Goal: Information Seeking & Learning: Learn about a topic

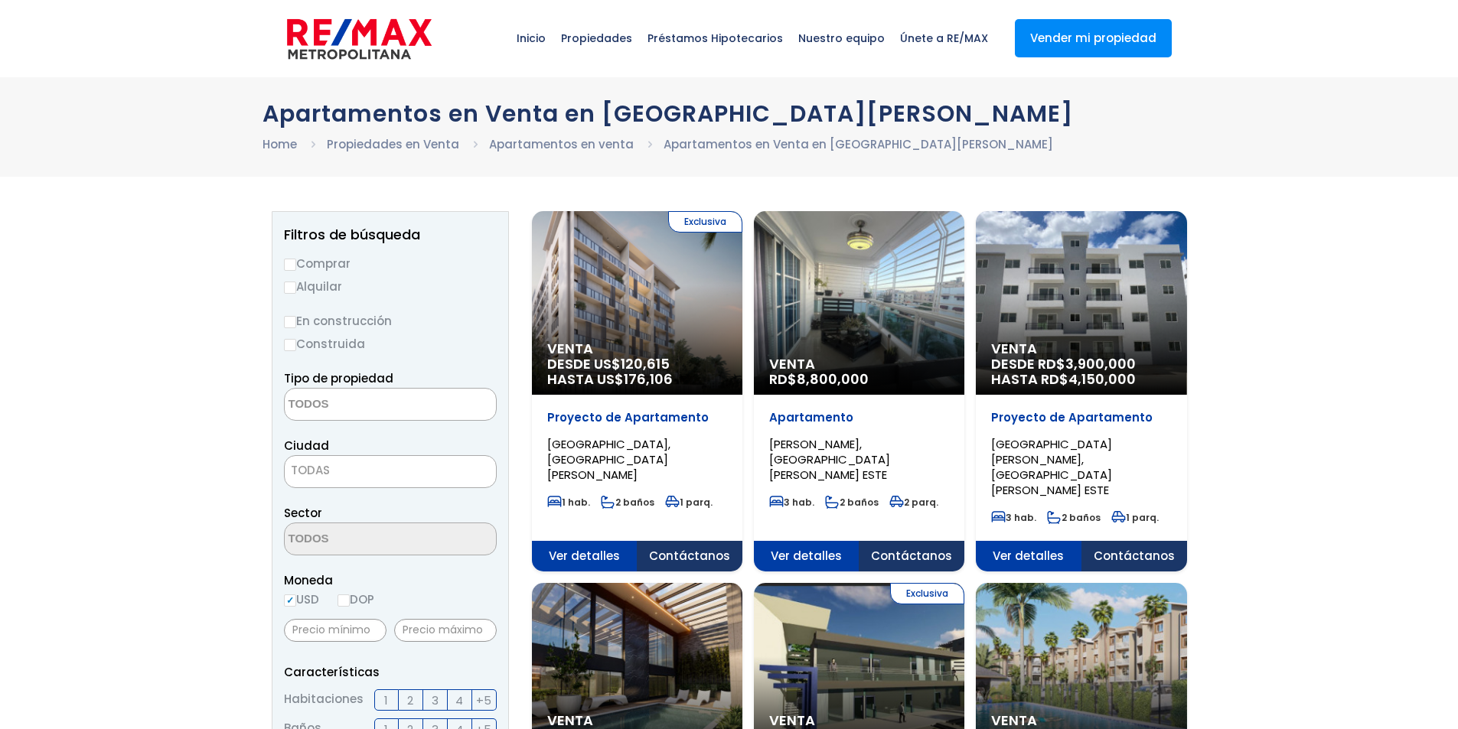
select select
click at [311, 262] on label "Comprar" at bounding box center [390, 263] width 213 height 19
click at [296, 262] on input "Comprar" at bounding box center [290, 265] width 12 height 12
radio input "true"
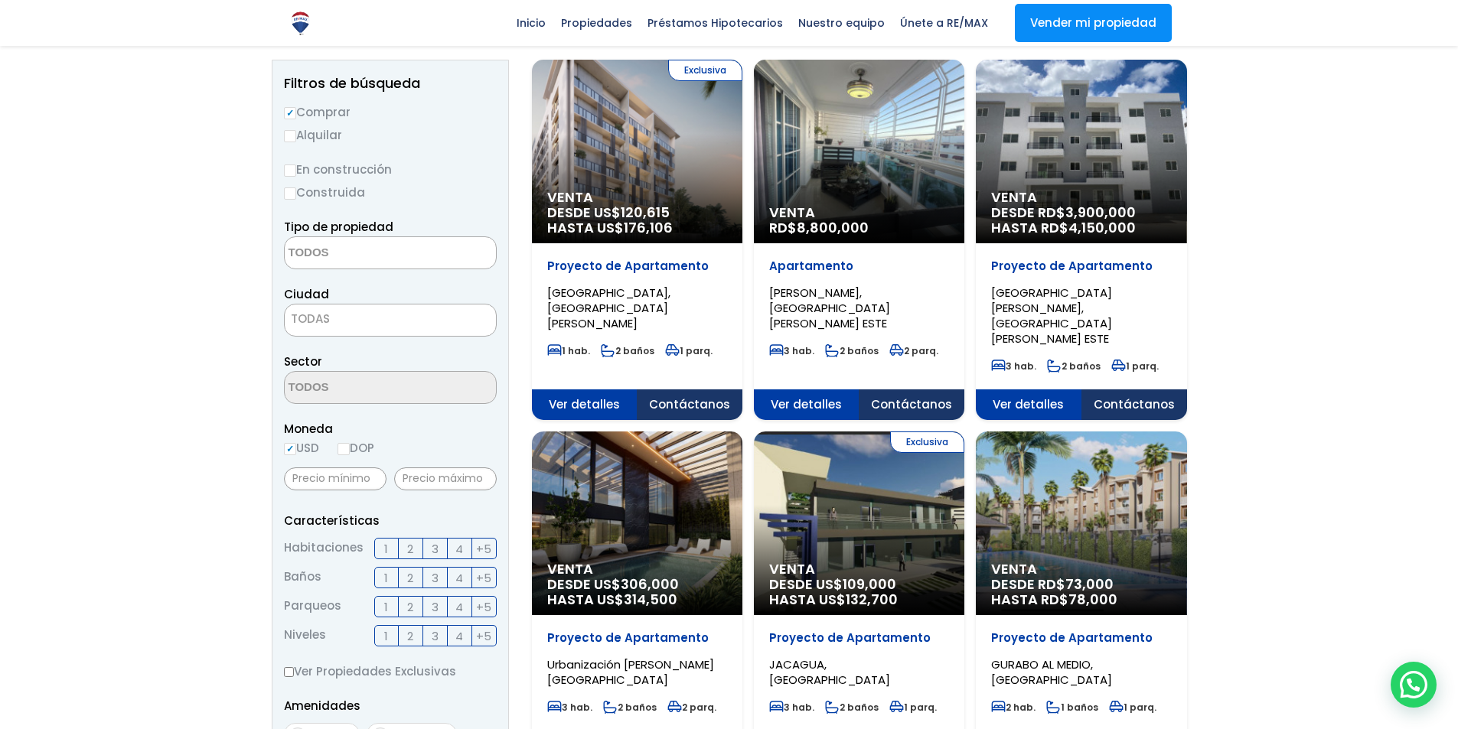
scroll to position [152, 0]
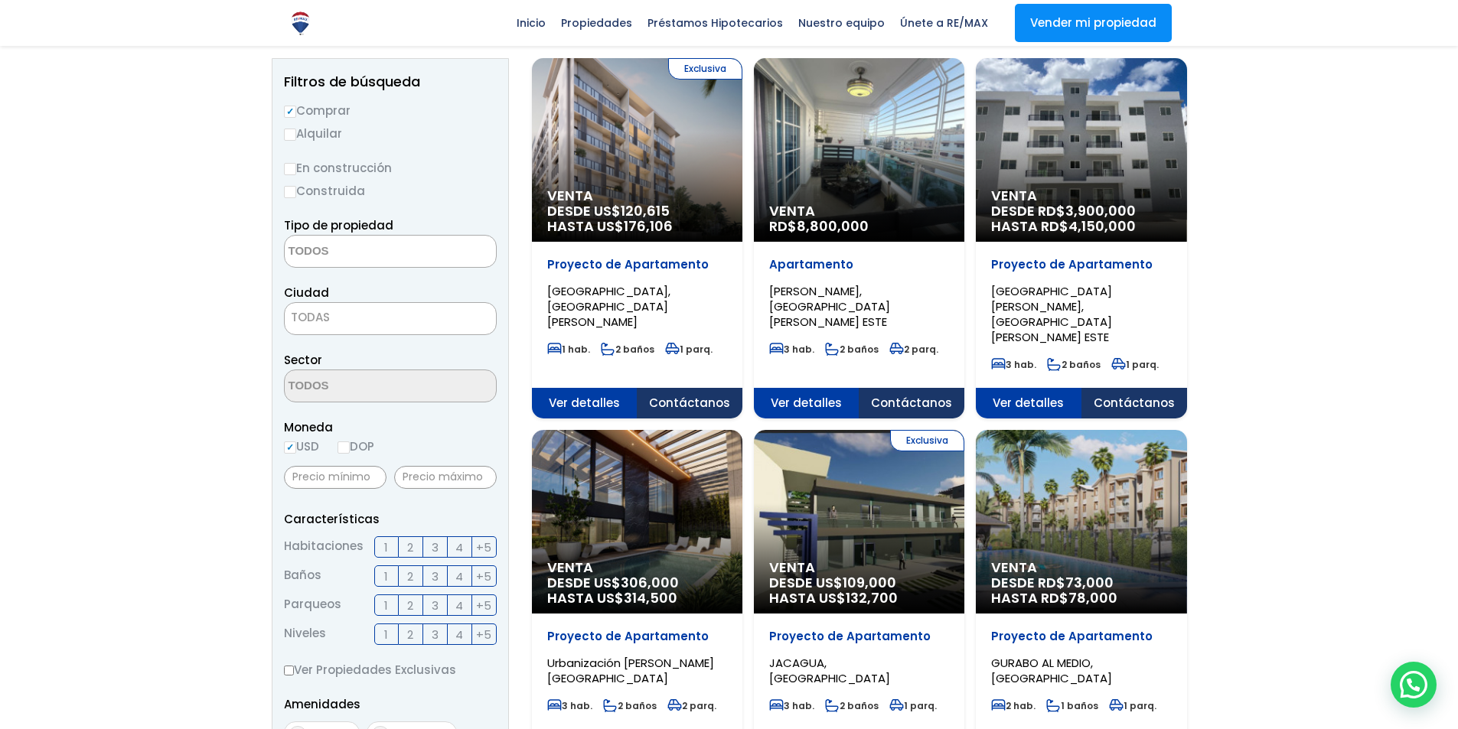
click at [377, 256] on textarea "Search" at bounding box center [359, 252] width 148 height 33
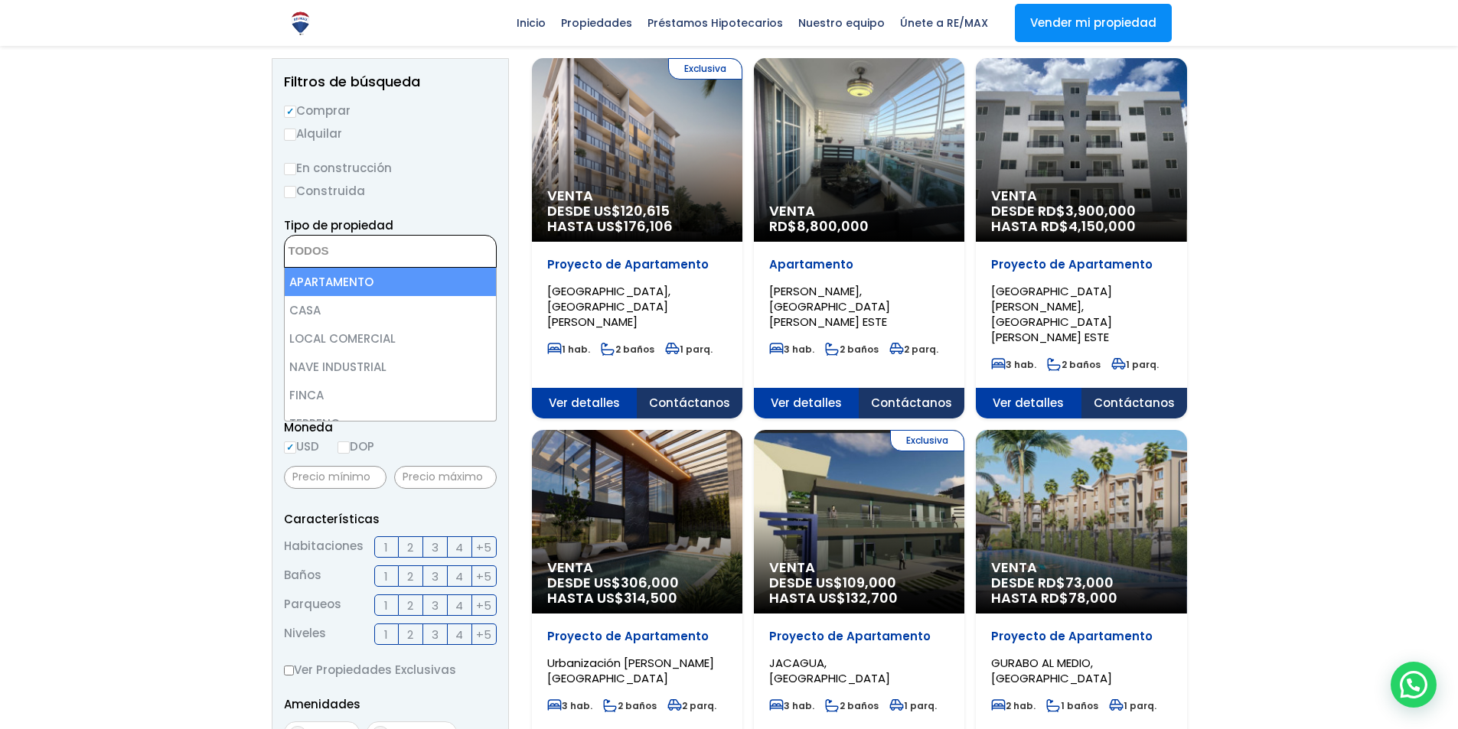
select select "apartment"
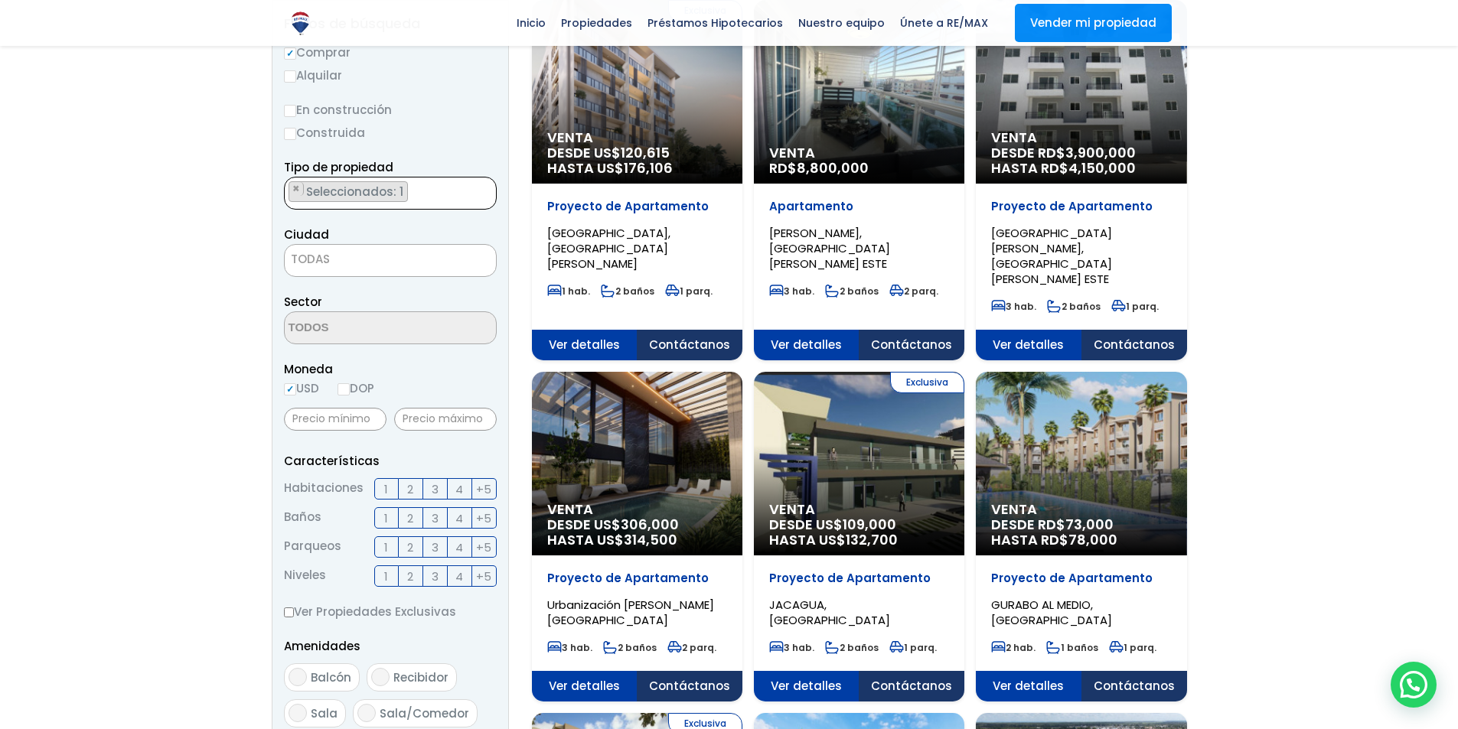
click at [362, 262] on span "TODAS" at bounding box center [390, 259] width 211 height 21
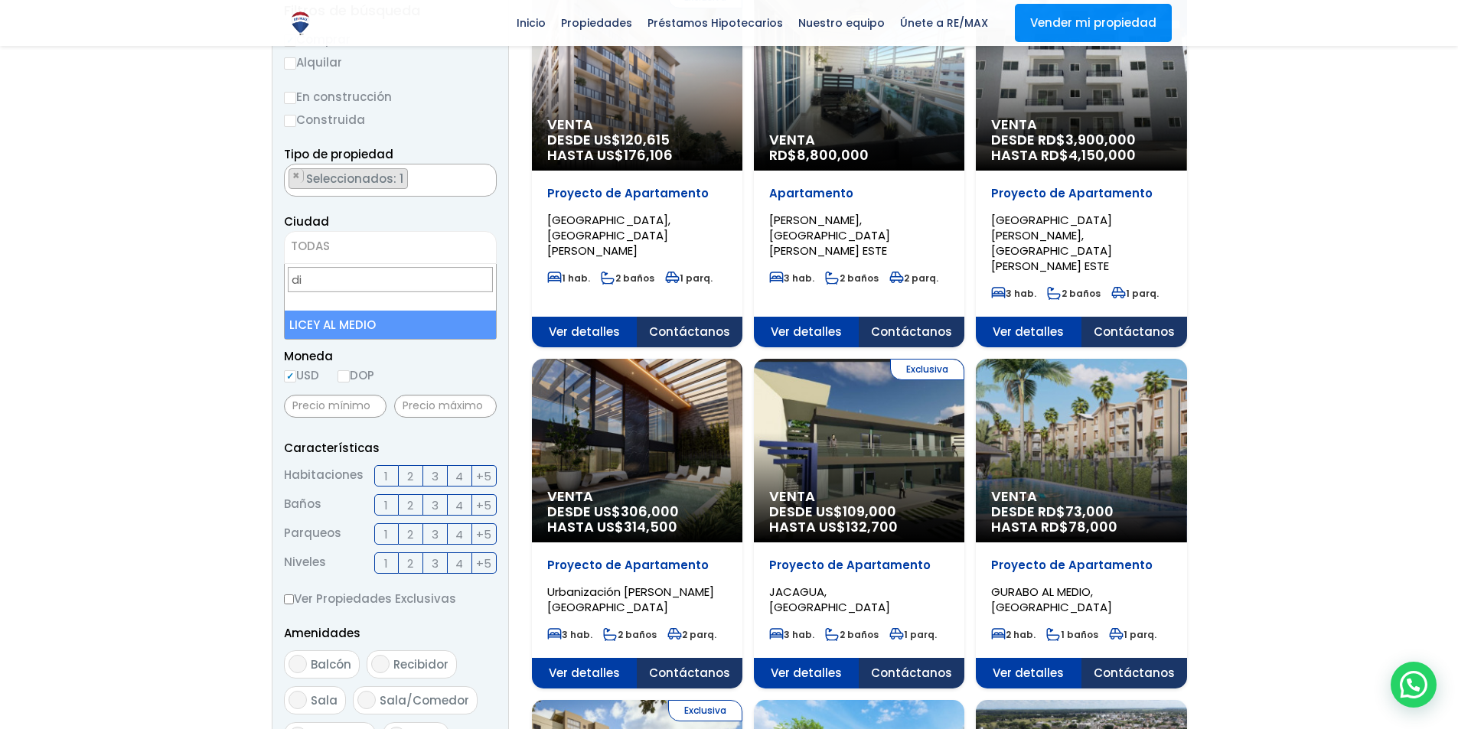
scroll to position [0, 0]
type input "d"
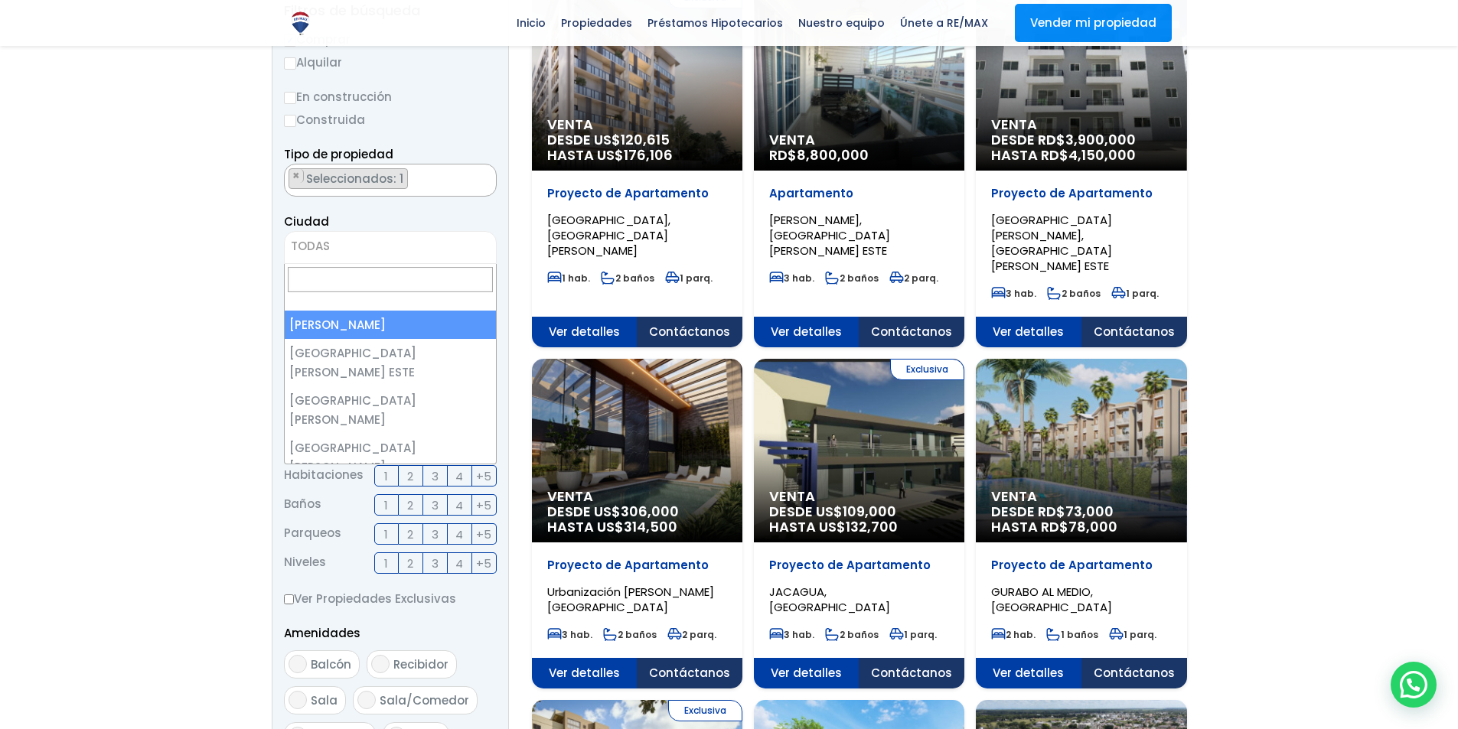
select select "1"
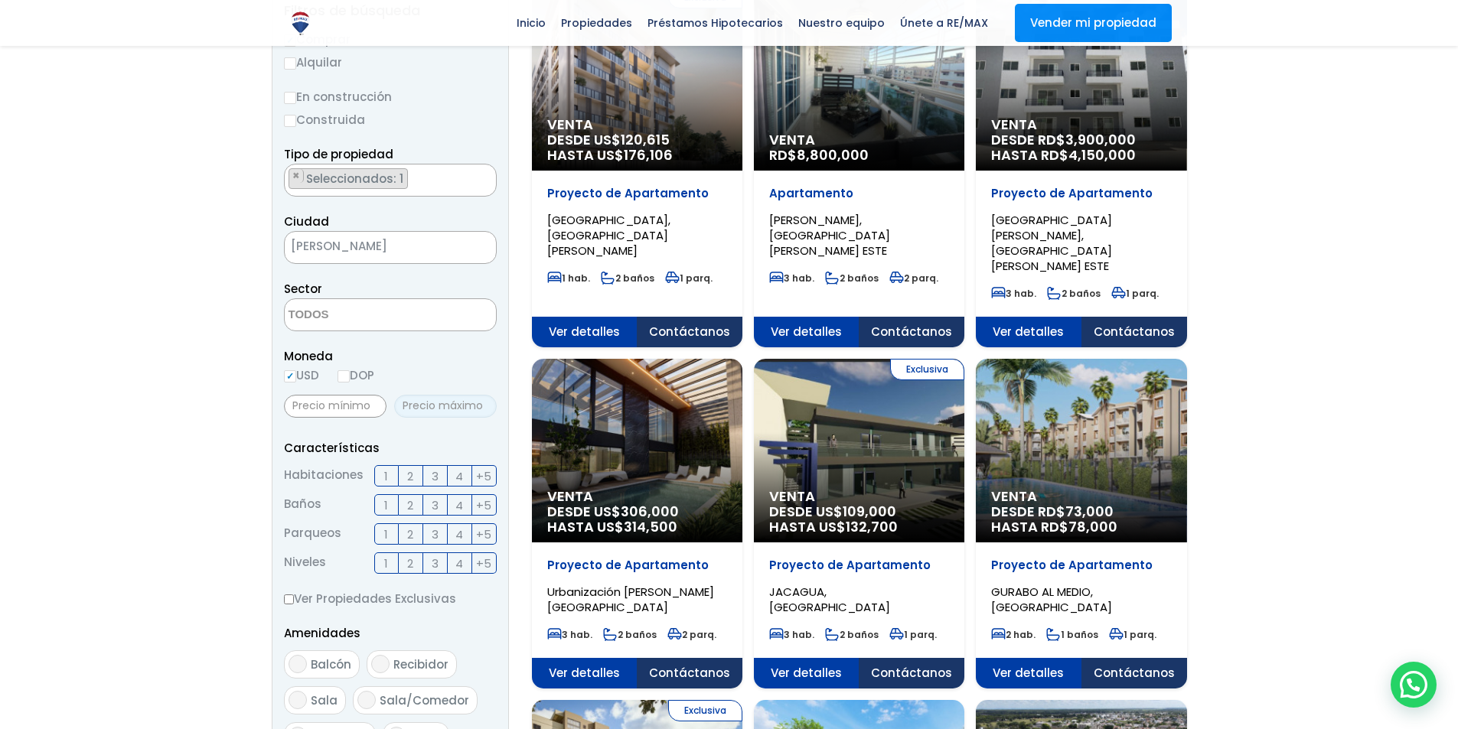
click at [418, 409] on input "text" at bounding box center [445, 406] width 103 height 23
type input "100,000"
click at [314, 416] on input "text" at bounding box center [335, 406] width 103 height 23
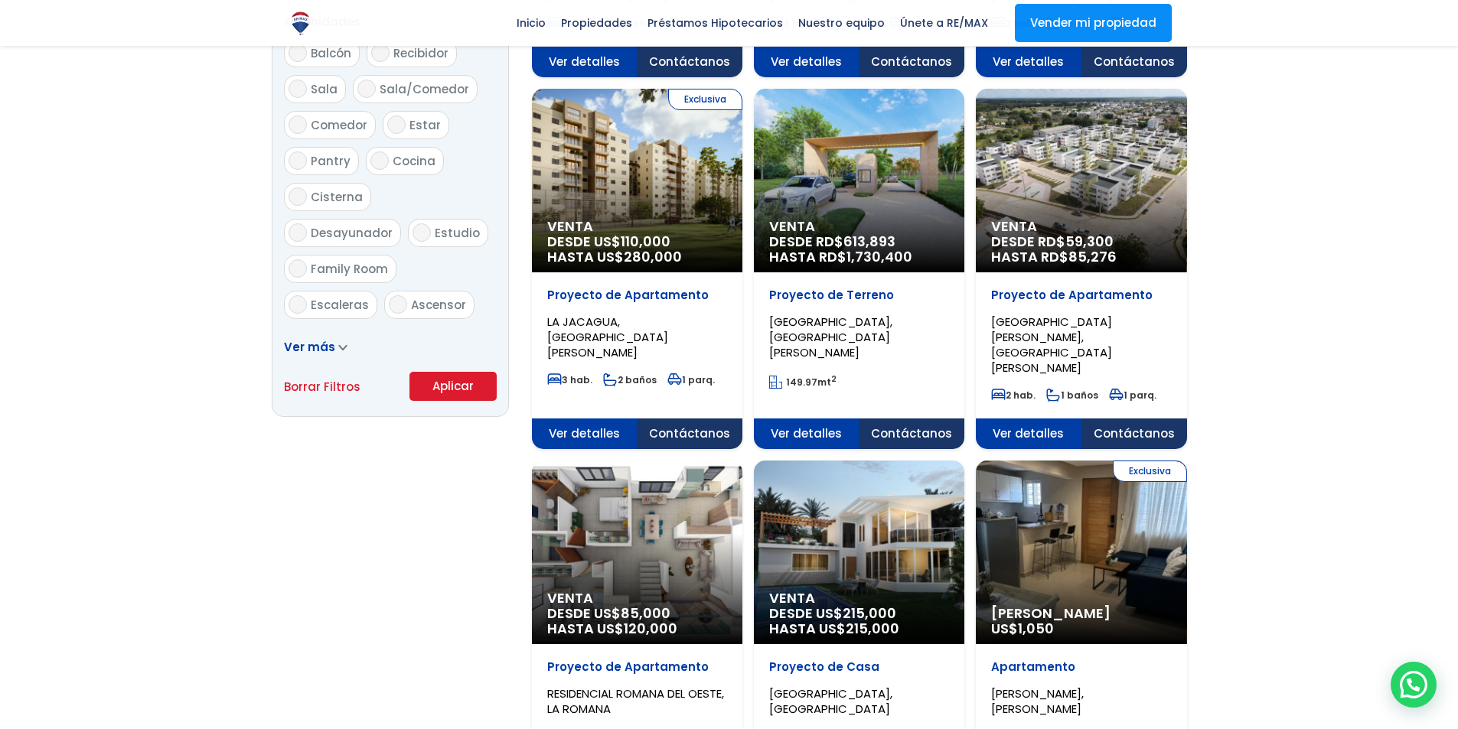
scroll to position [836, 0]
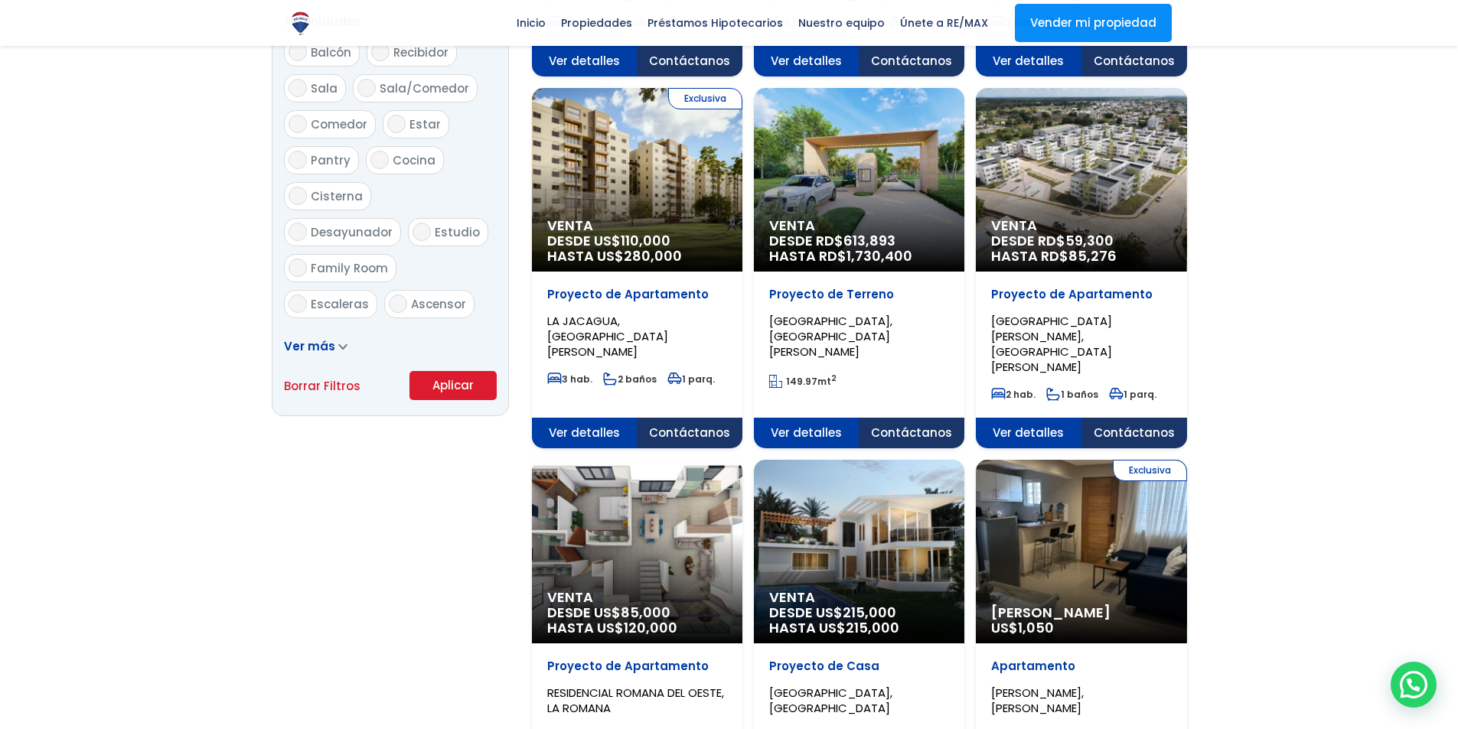
click at [462, 384] on button "Aplicar" at bounding box center [452, 385] width 87 height 29
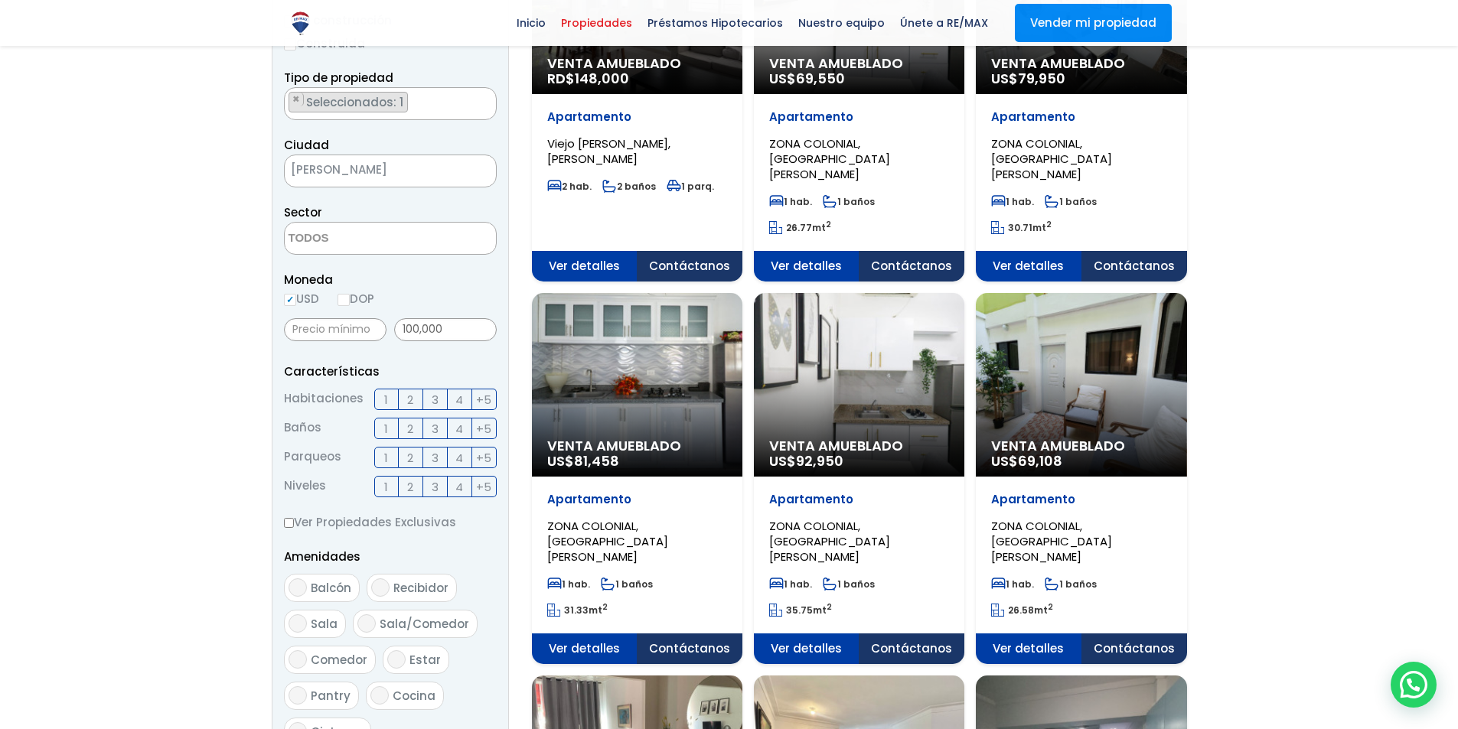
scroll to position [305, 0]
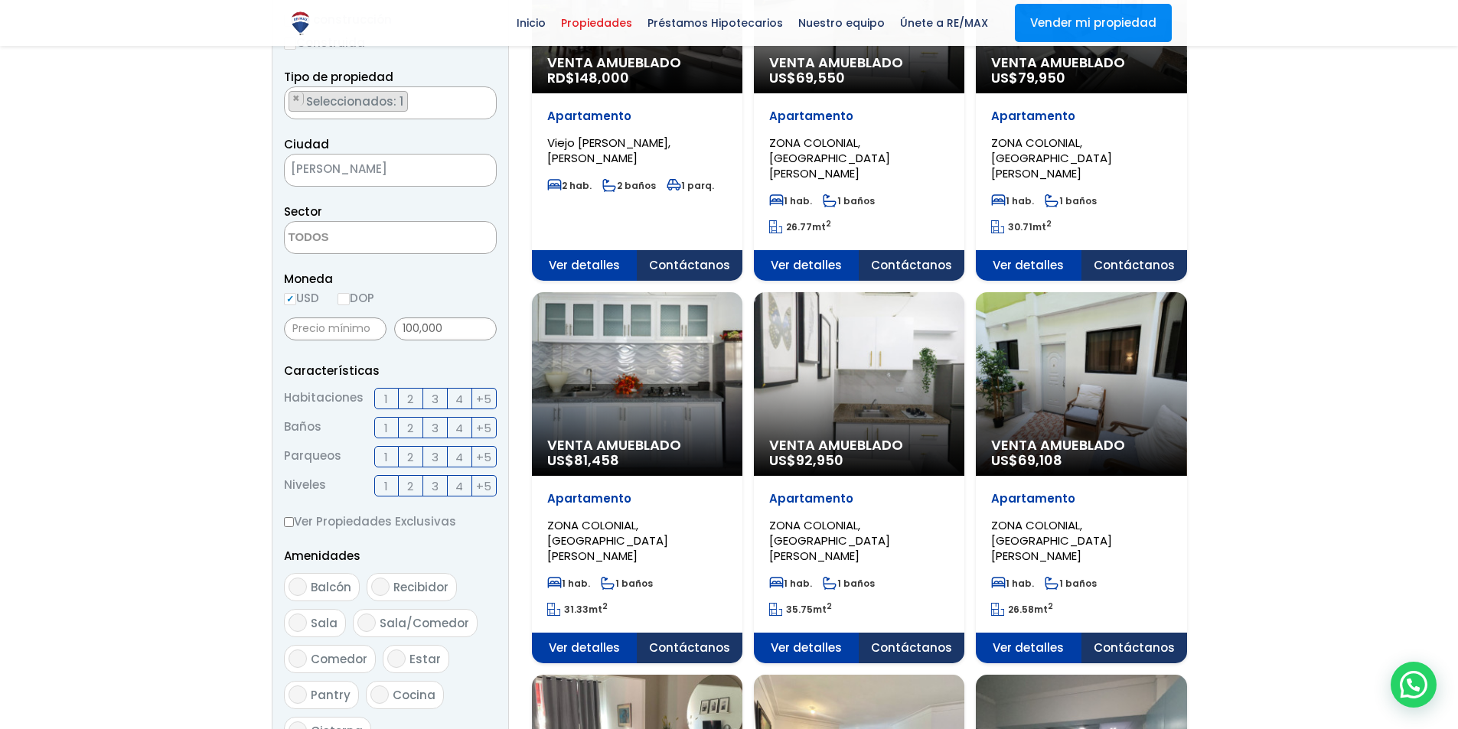
click at [416, 397] on label "2" at bounding box center [411, 398] width 24 height 21
click at [0, 0] on input "2" at bounding box center [0, 0] width 0 height 0
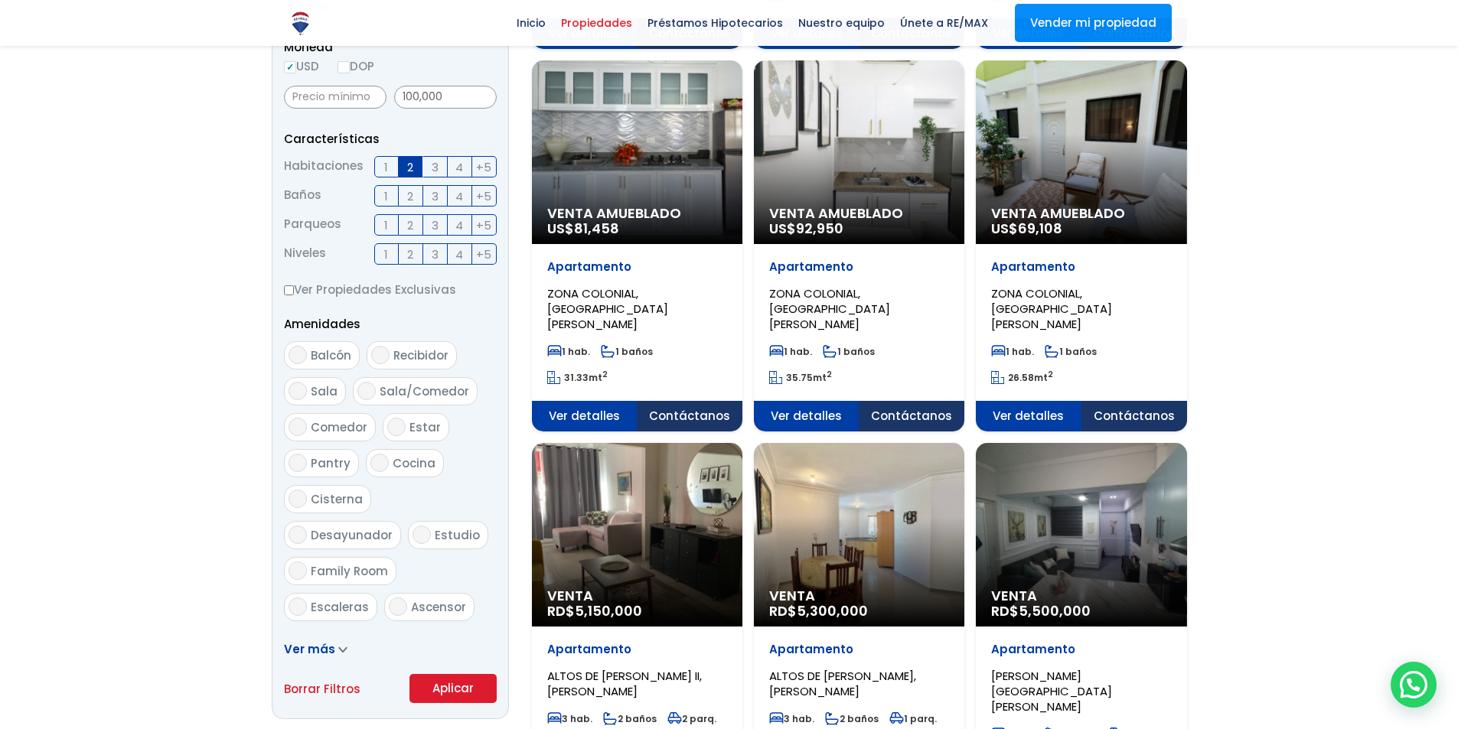
scroll to position [535, 0]
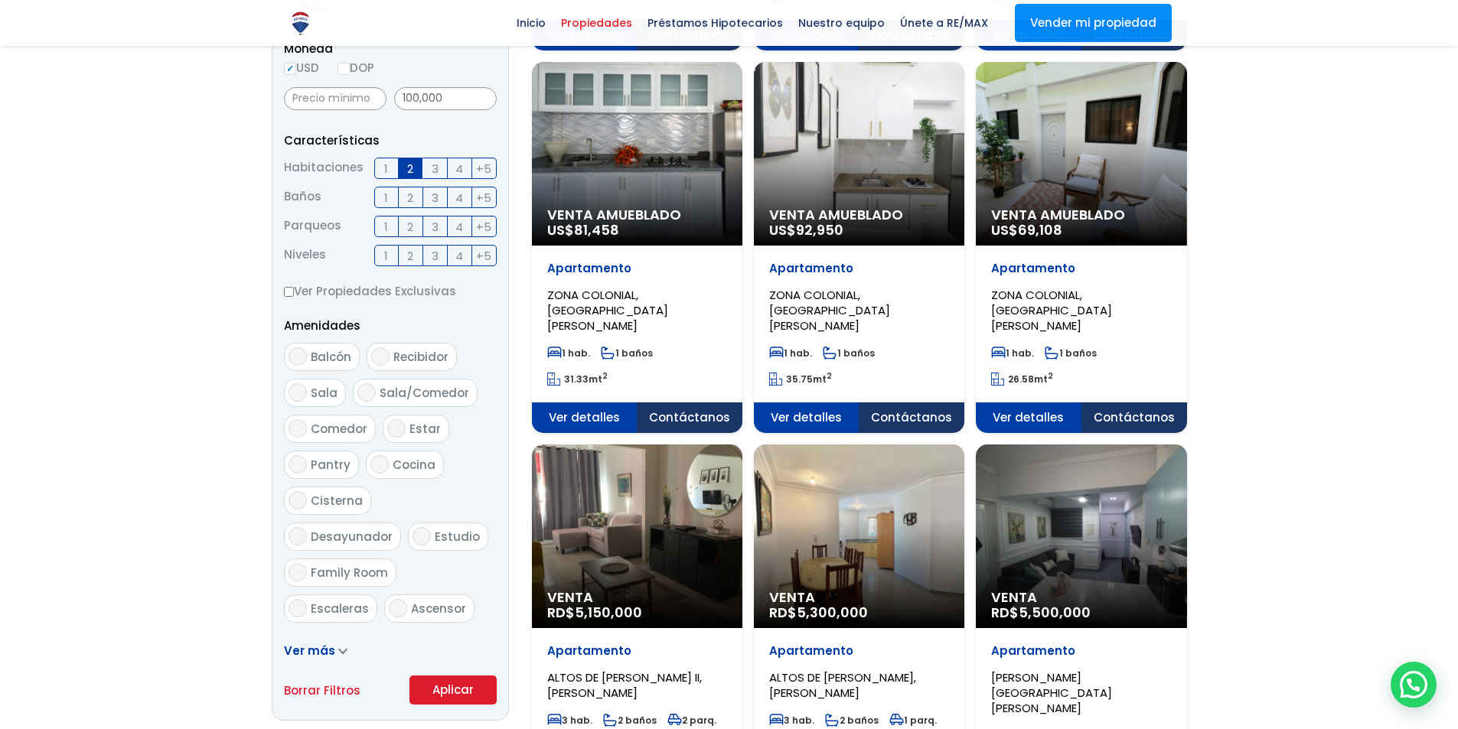
click at [447, 689] on button "Aplicar" at bounding box center [452, 690] width 87 height 29
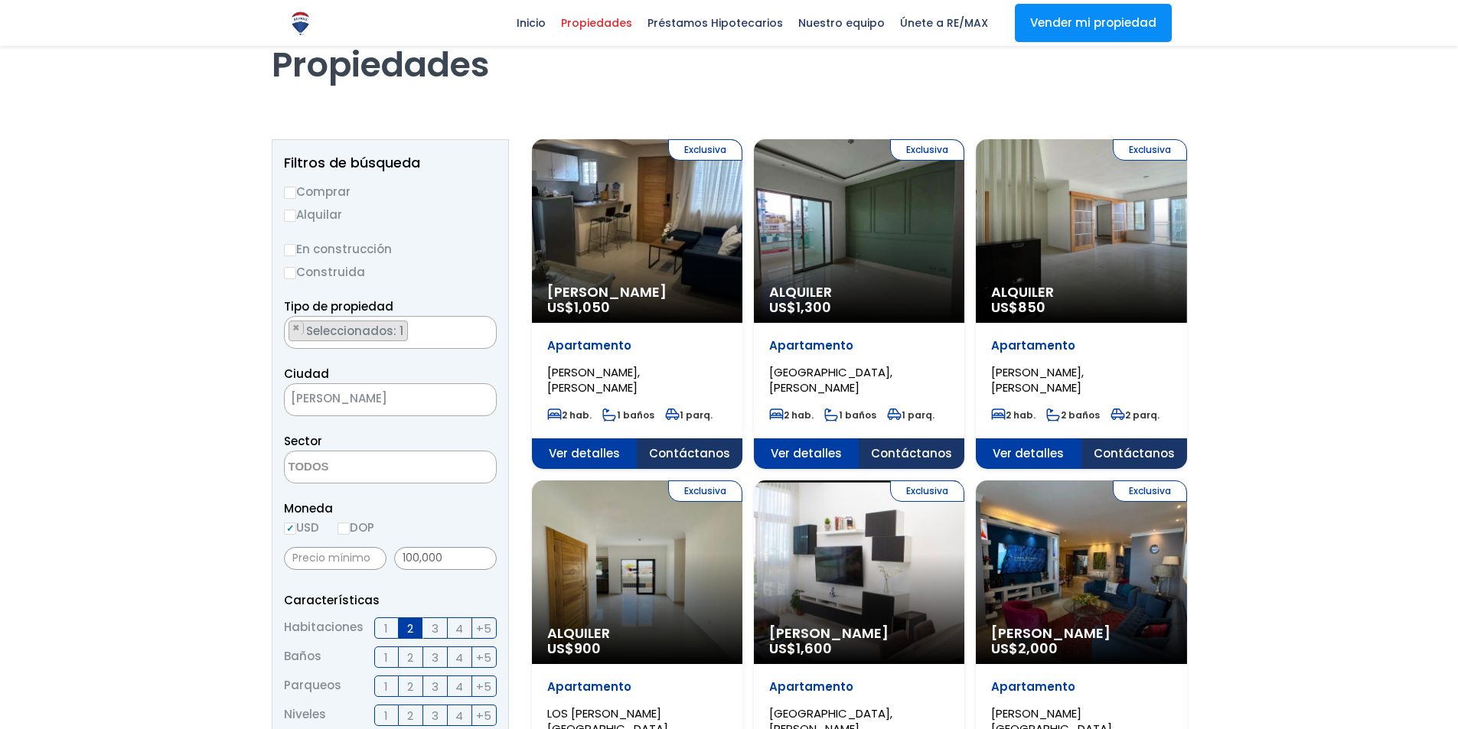
scroll to position [76, 0]
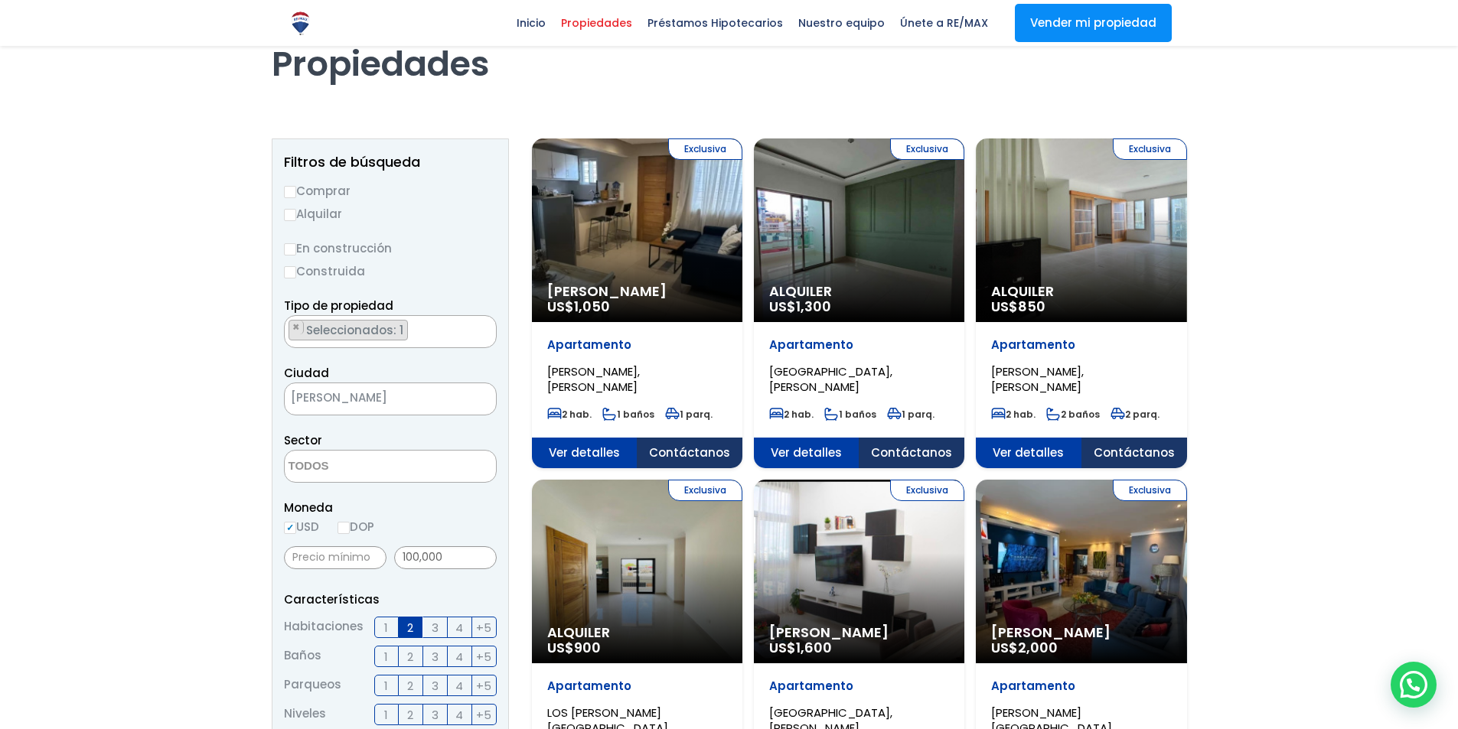
click at [317, 194] on label "Comprar" at bounding box center [390, 190] width 213 height 19
click at [296, 194] on input "Comprar" at bounding box center [290, 192] width 12 height 12
radio input "true"
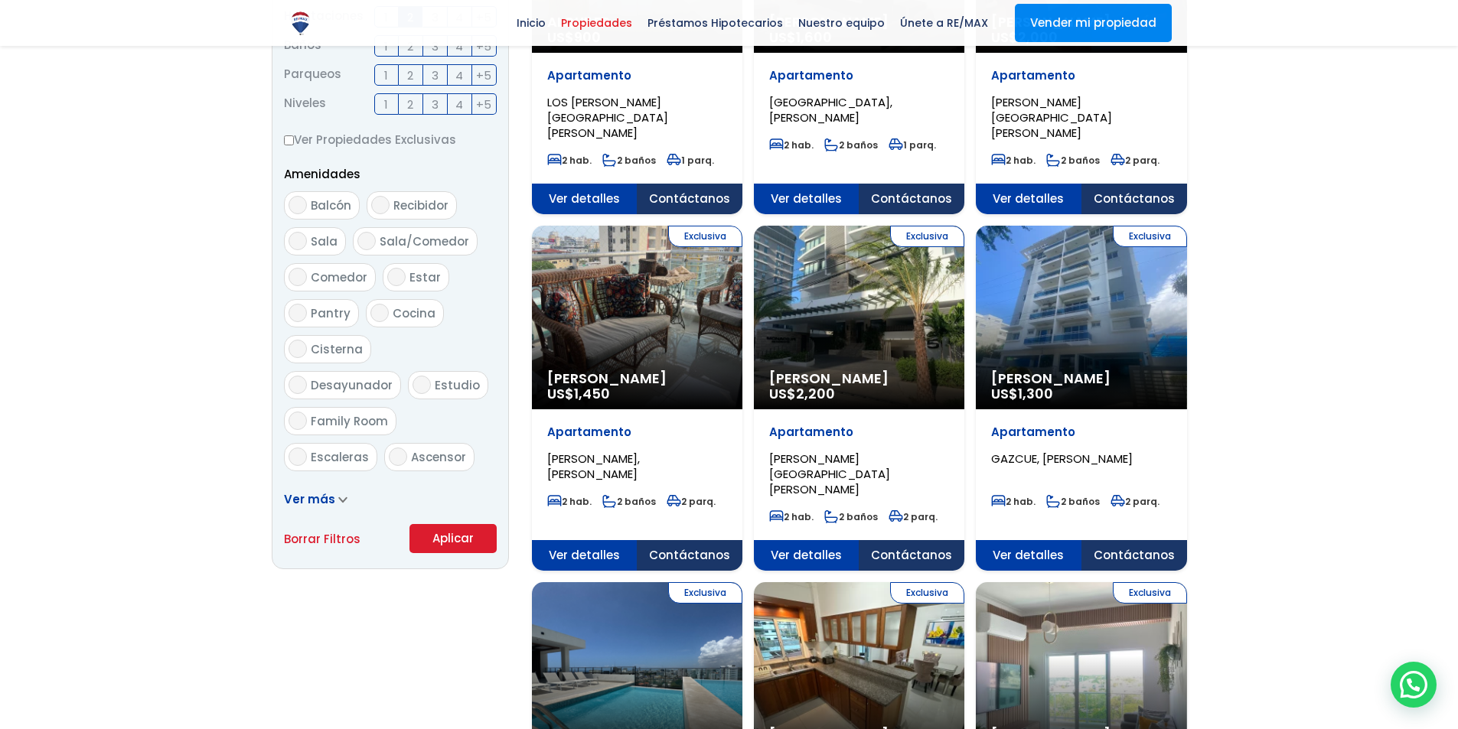
scroll to position [687, 0]
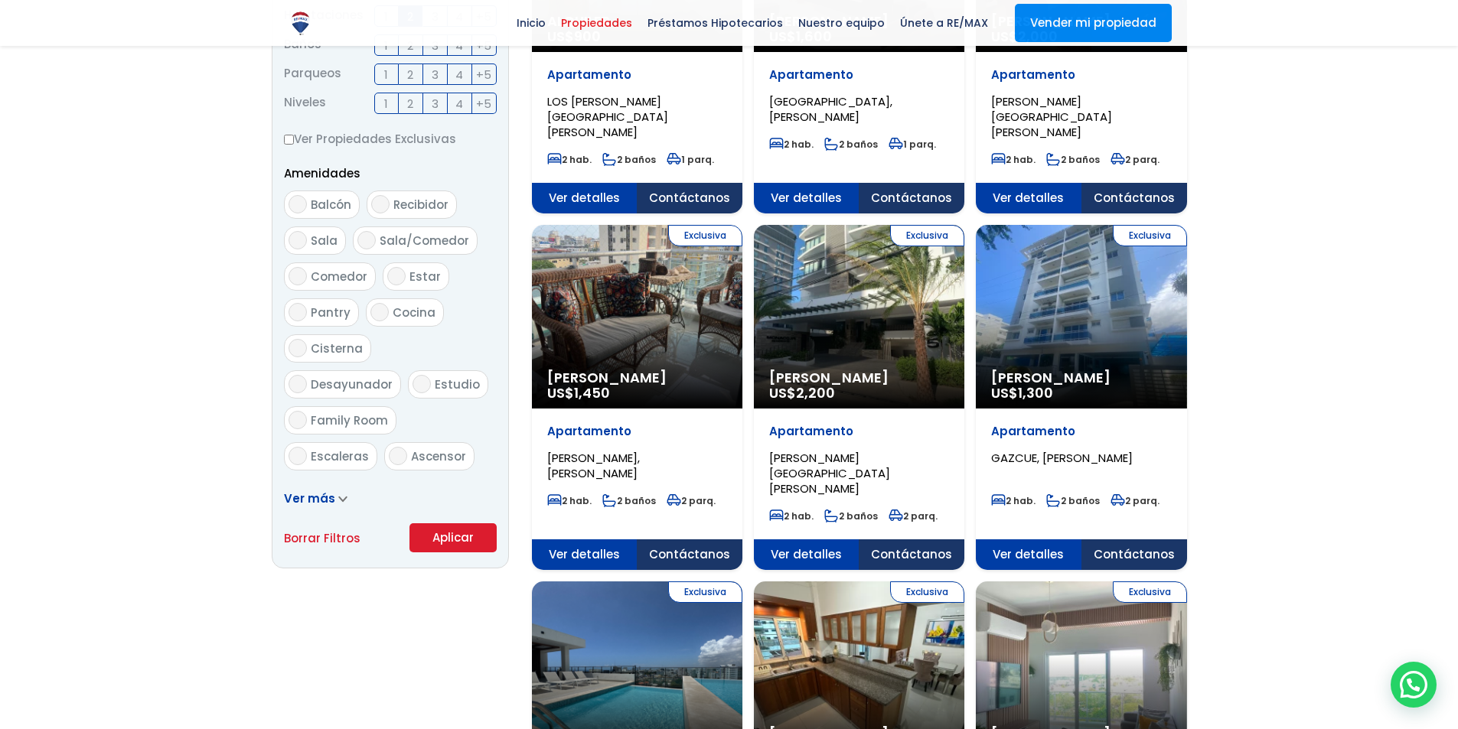
click at [465, 533] on button "Aplicar" at bounding box center [452, 537] width 87 height 29
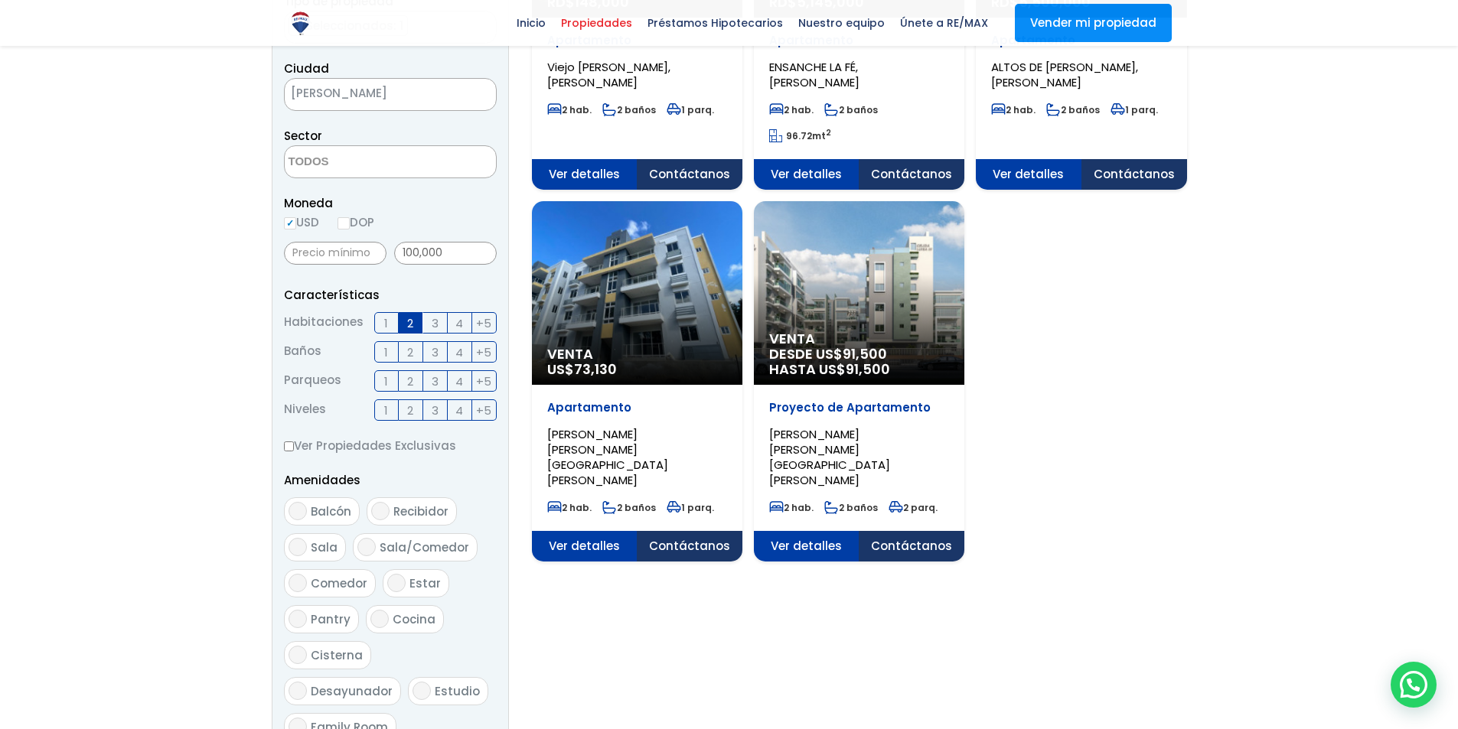
scroll to position [381, 0]
